Goal: Navigation & Orientation: Find specific page/section

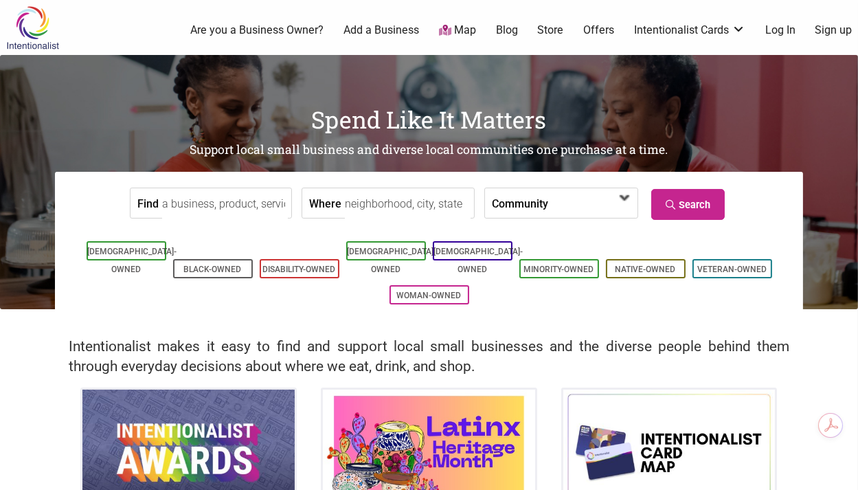
click at [558, 212] on span at bounding box center [587, 203] width 59 height 23
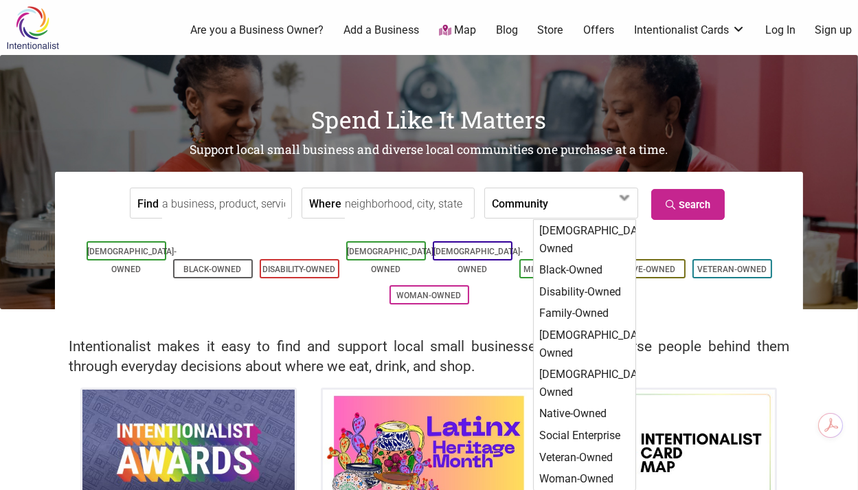
drag, startPoint x: 87, startPoint y: 288, endPoint x: 101, endPoint y: 280, distance: 16.4
click at [88, 288] on ul "Asian-Owned Black-Owned Disability-Owned Latino-Owned LGBTQ-Owned Minority-Owne…" at bounding box center [428, 273] width 727 height 70
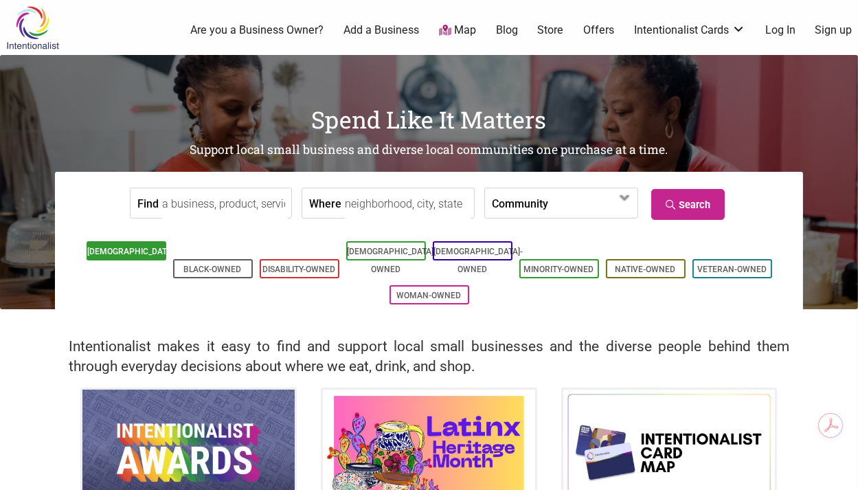
click at [130, 256] on link "[DEMOGRAPHIC_DATA]-Owned" at bounding box center [132, 260] width 89 height 27
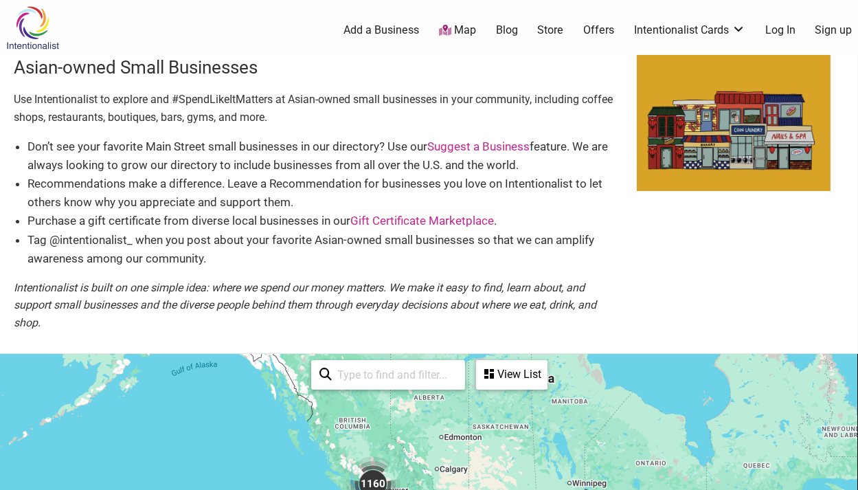
click at [600, 30] on link "Offers" at bounding box center [598, 30] width 31 height 15
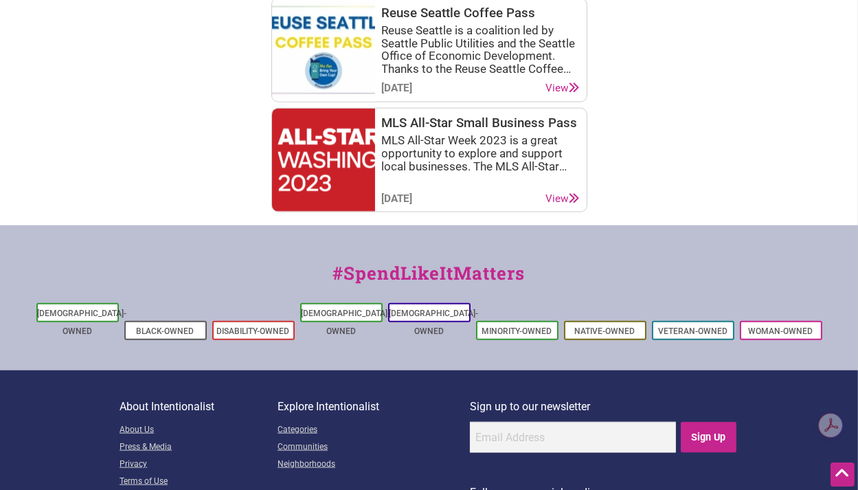
scroll to position [2198, 0]
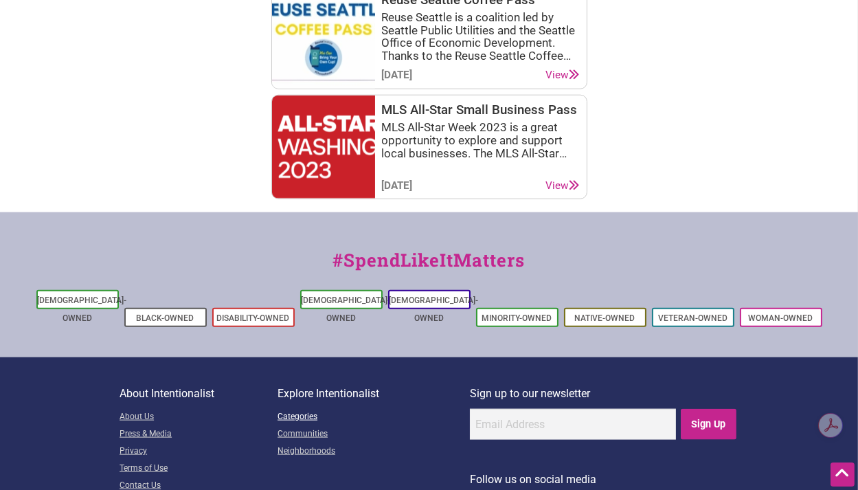
click at [310, 409] on link "Categories" at bounding box center [374, 417] width 192 height 17
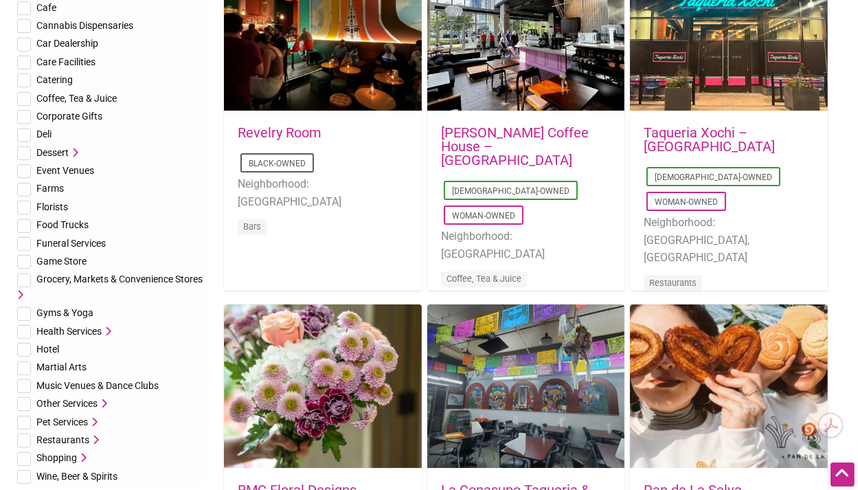
scroll to position [206, 0]
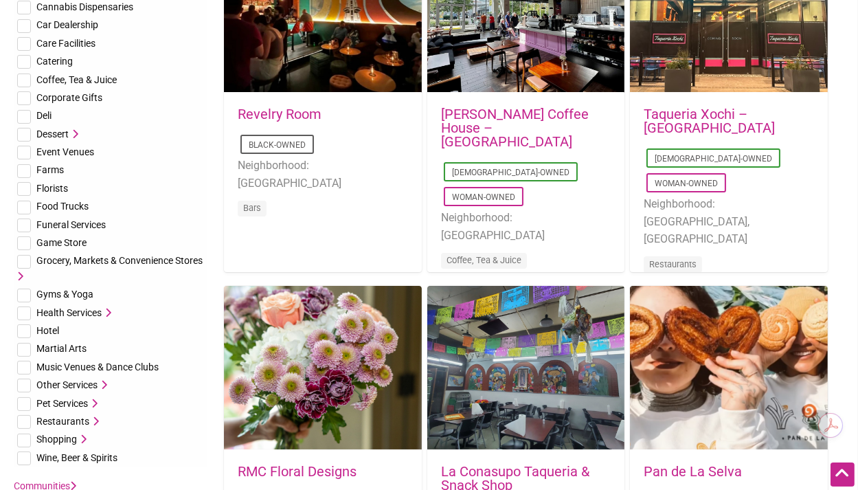
click at [109, 310] on icon at bounding box center [107, 313] width 10 height 10
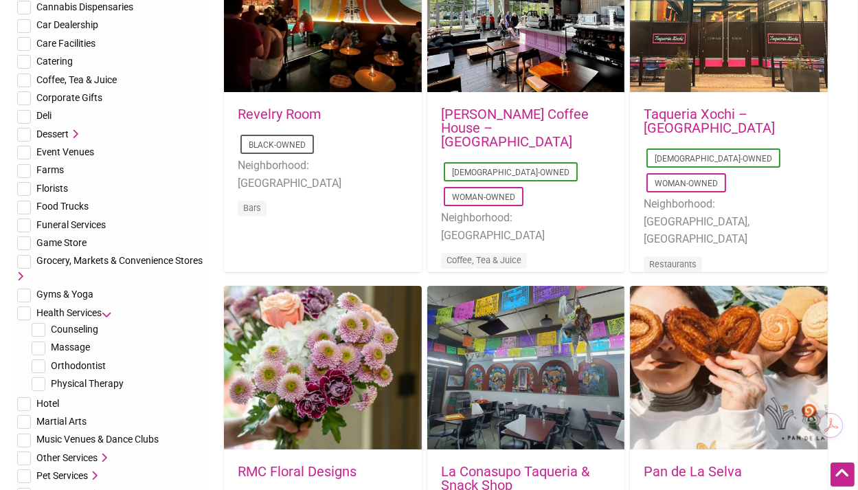
click at [108, 313] on icon at bounding box center [107, 313] width 10 height 10
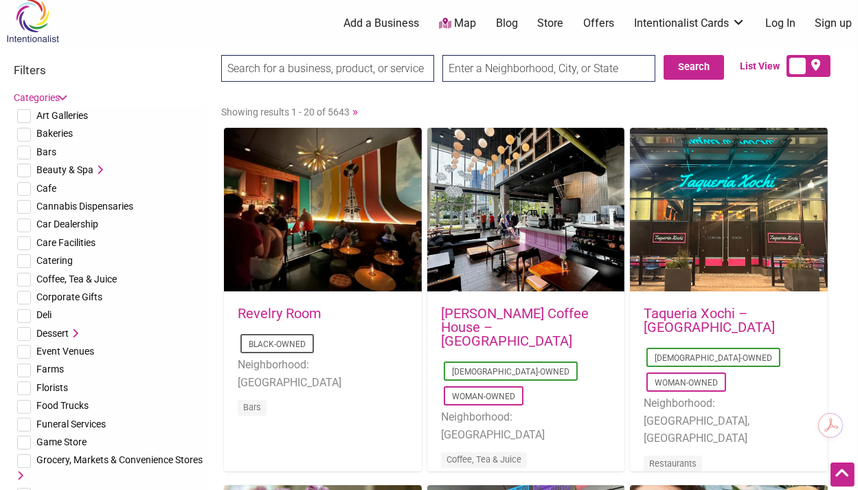
scroll to position [0, 0]
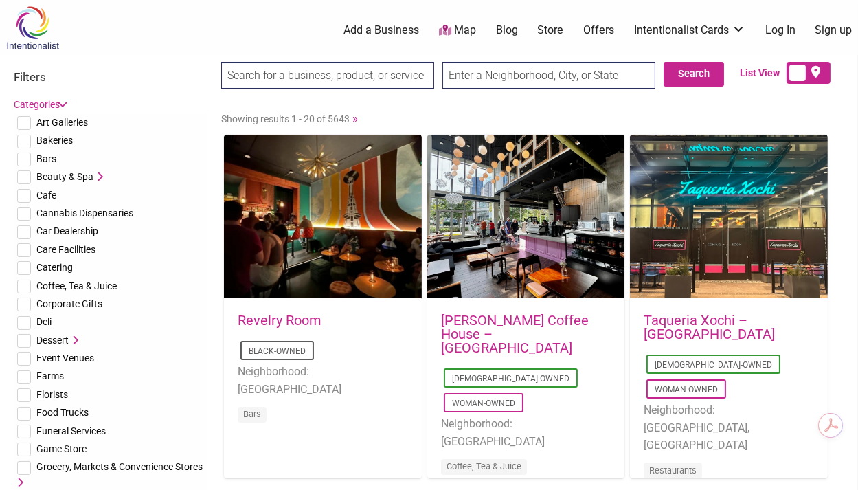
click at [69, 305] on span "Corporate Gifts" at bounding box center [69, 303] width 66 height 11
click at [93, 251] on span "Care Facilities" at bounding box center [65, 249] width 59 height 11
click at [83, 249] on span "Care Facilities" at bounding box center [65, 249] width 59 height 11
click at [109, 273] on li "Catering" at bounding box center [111, 267] width 194 height 18
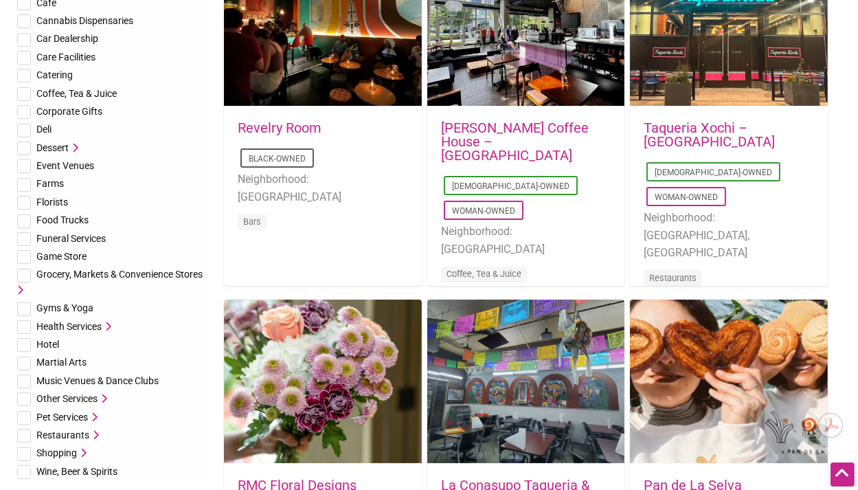
scroll to position [206, 0]
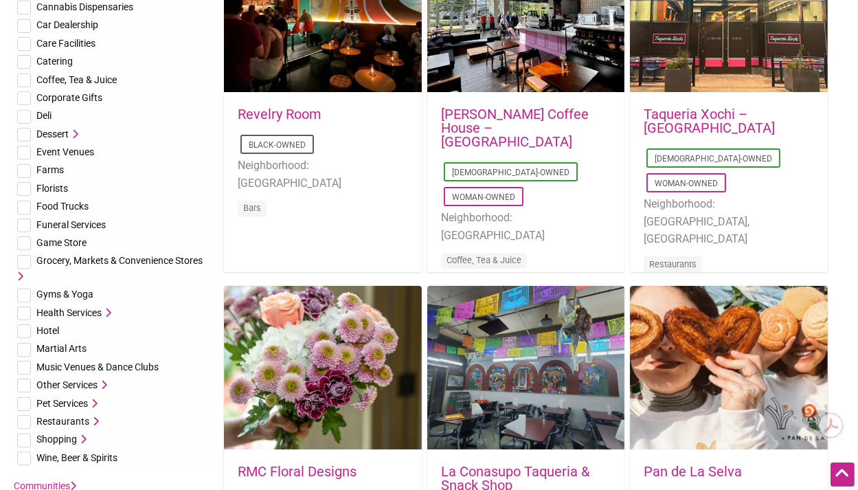
click at [111, 309] on icon at bounding box center [107, 313] width 10 height 10
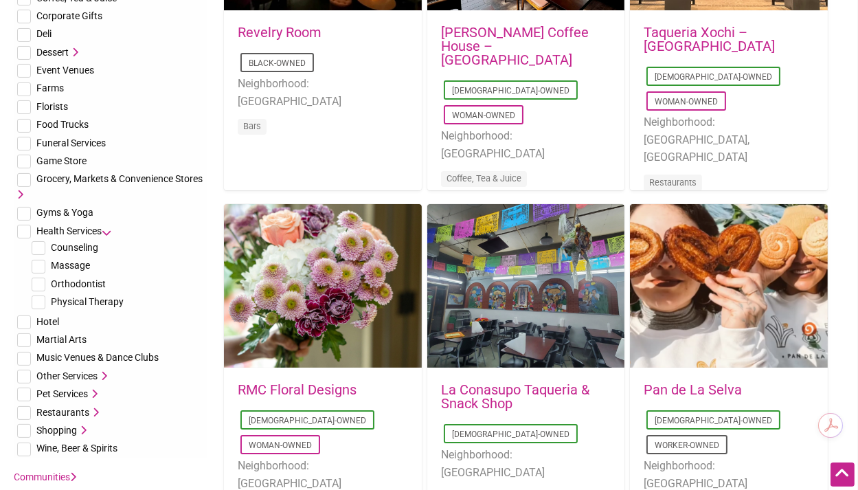
scroll to position [275, 0]
